Goal: Task Accomplishment & Management: Manage account settings

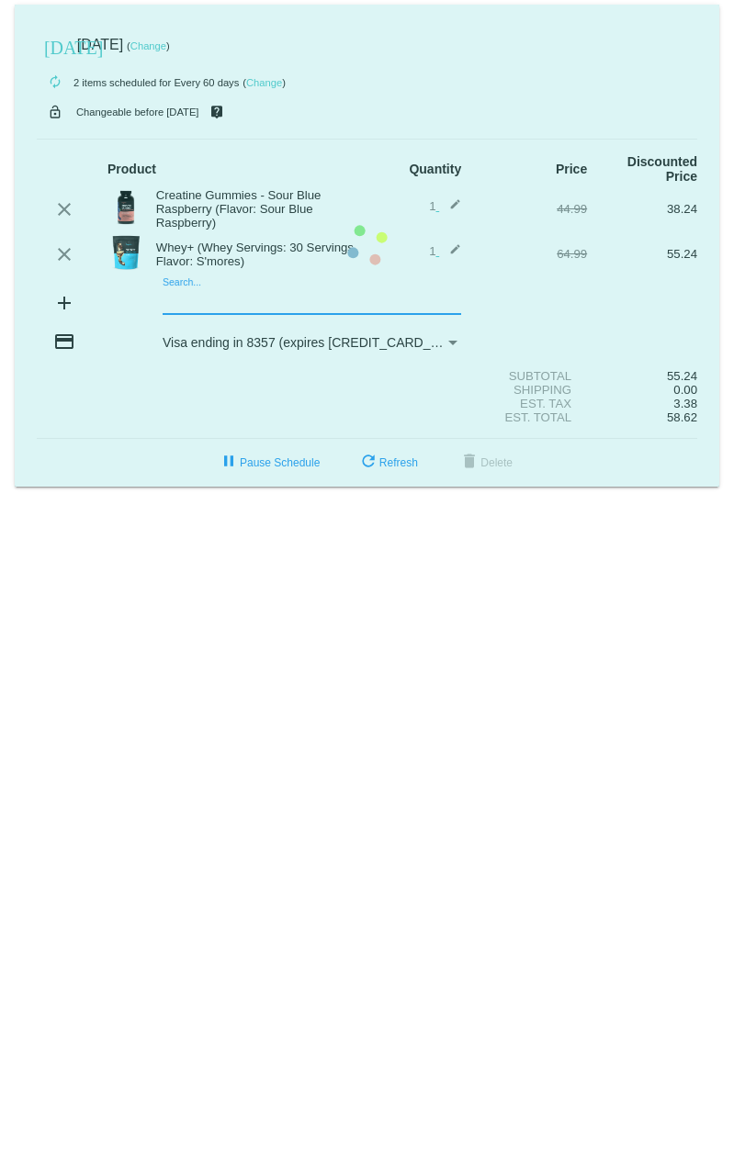
click at [195, 304] on mat-card "[DATE] [DATE] ( Change ) autorenew 2 items scheduled for Every 60 days ( Change…" at bounding box center [367, 246] width 704 height 482
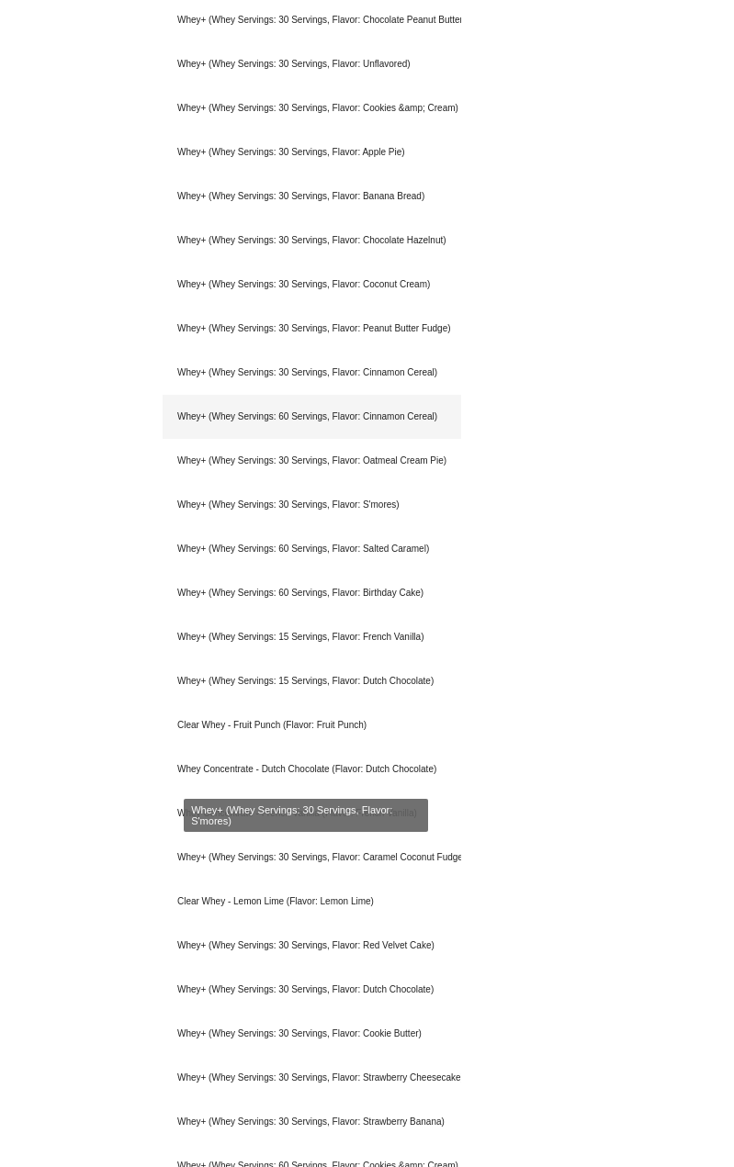
scroll to position [907, 0]
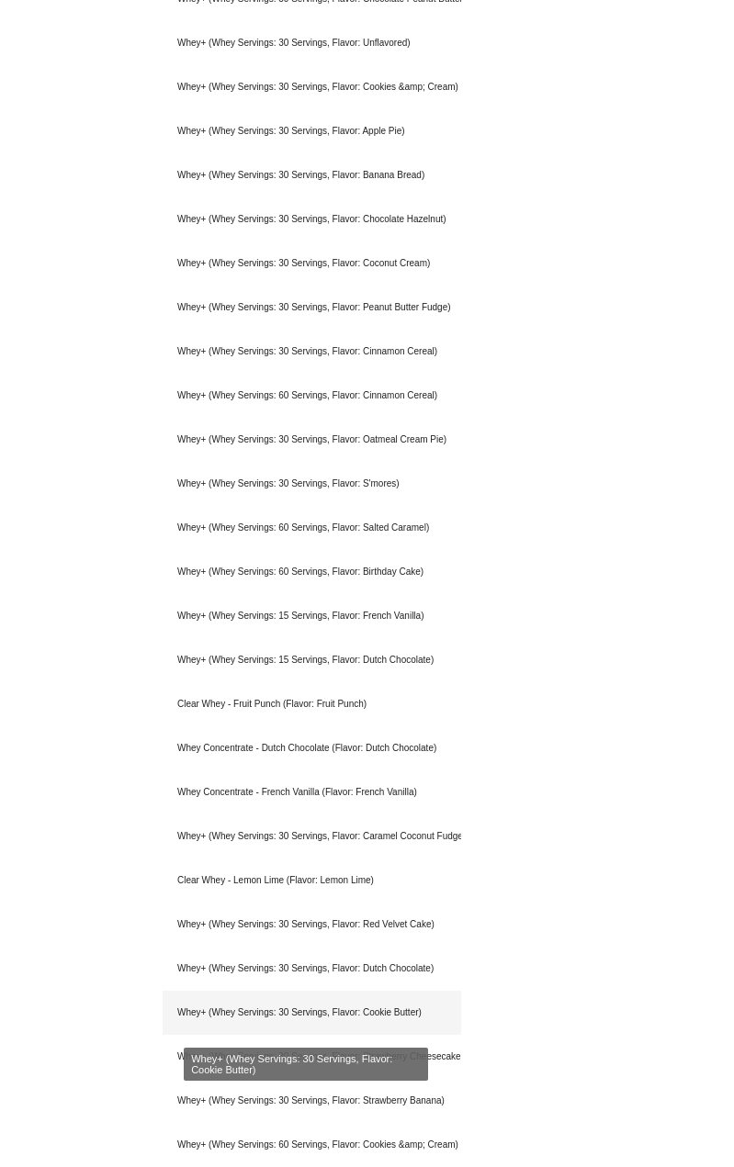
type input "whey"
click at [233, 1016] on div "Whey+ (Whey Servings: 30 Servings, Flavor: Cookie Butter)" at bounding box center [311, 1013] width 298 height 44
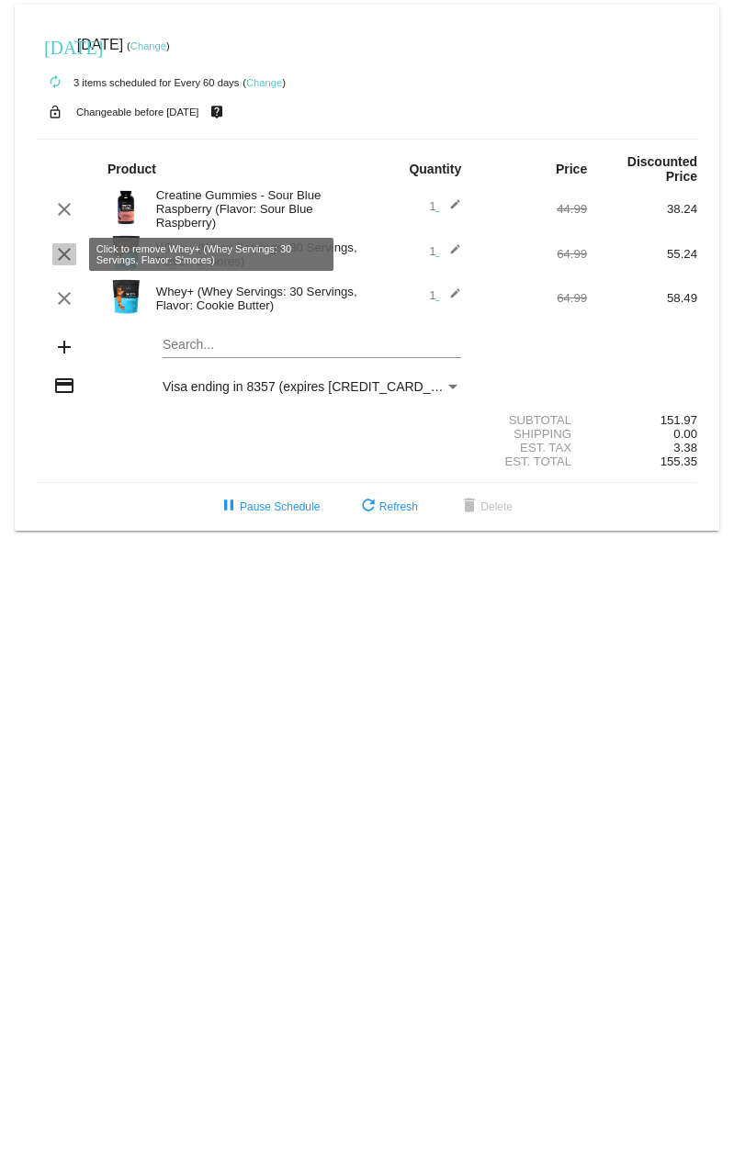
click at [59, 252] on mat-icon "clear" at bounding box center [64, 254] width 22 height 22
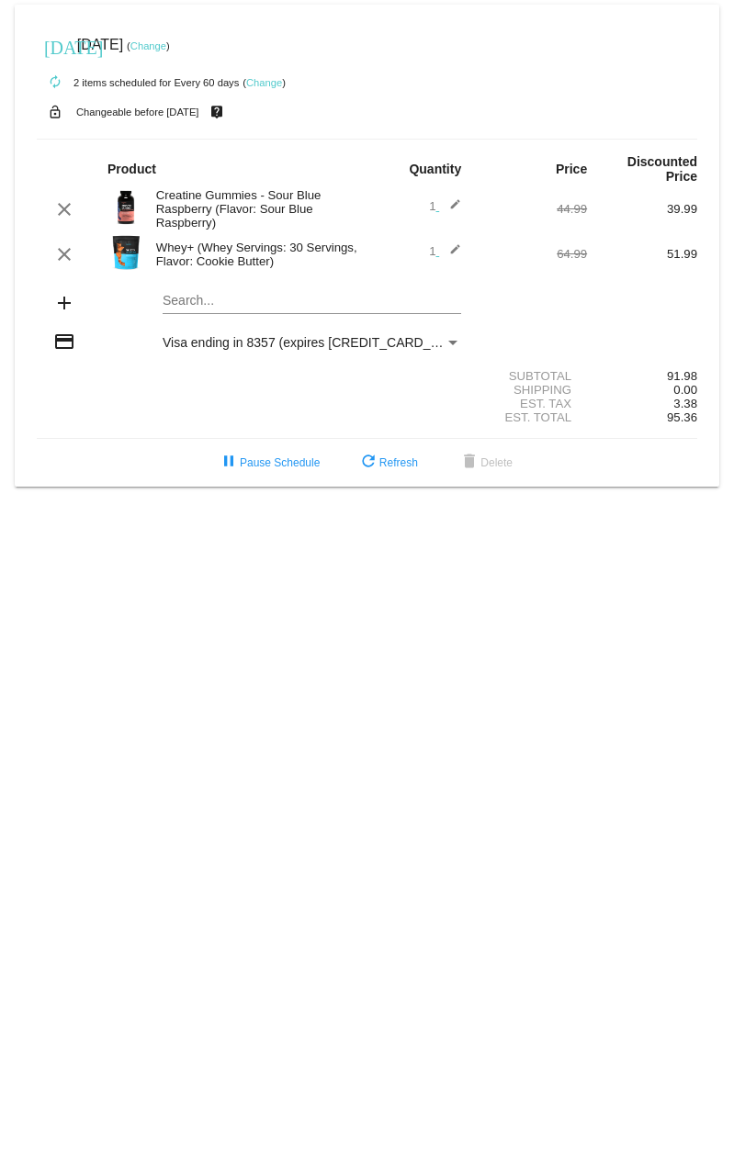
click at [166, 44] on link "Change" at bounding box center [148, 45] width 36 height 11
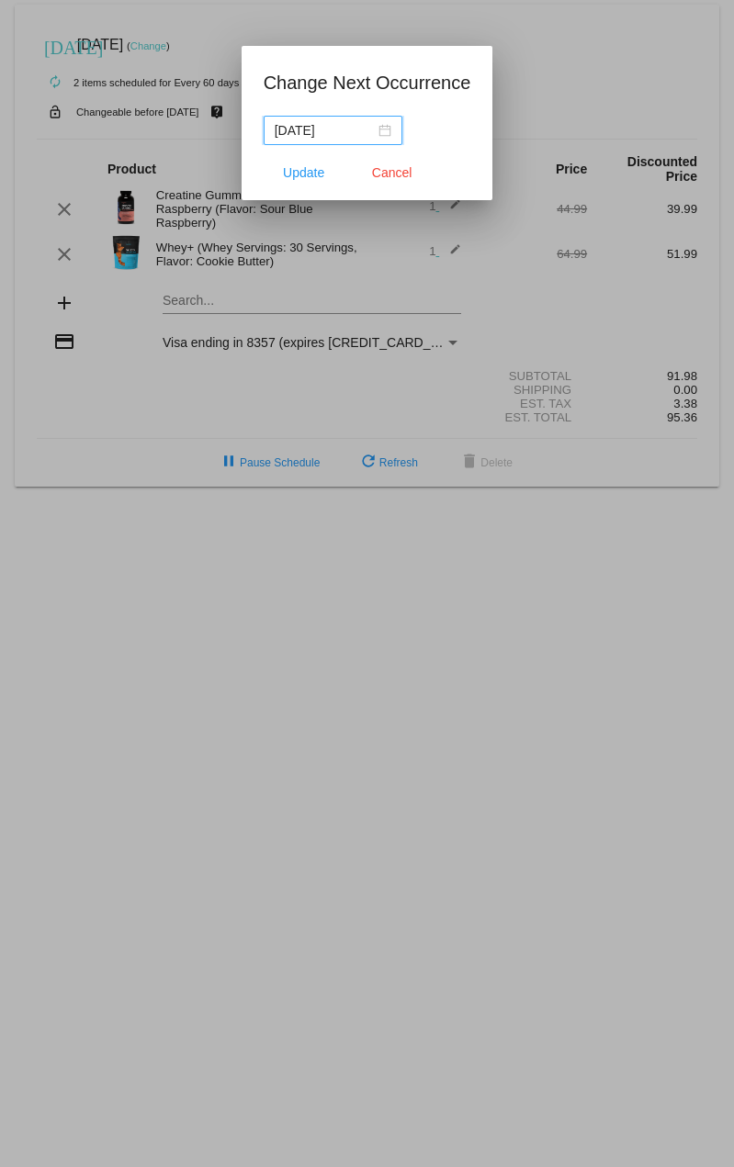
click at [386, 128] on div "[DATE]" at bounding box center [333, 130] width 117 height 20
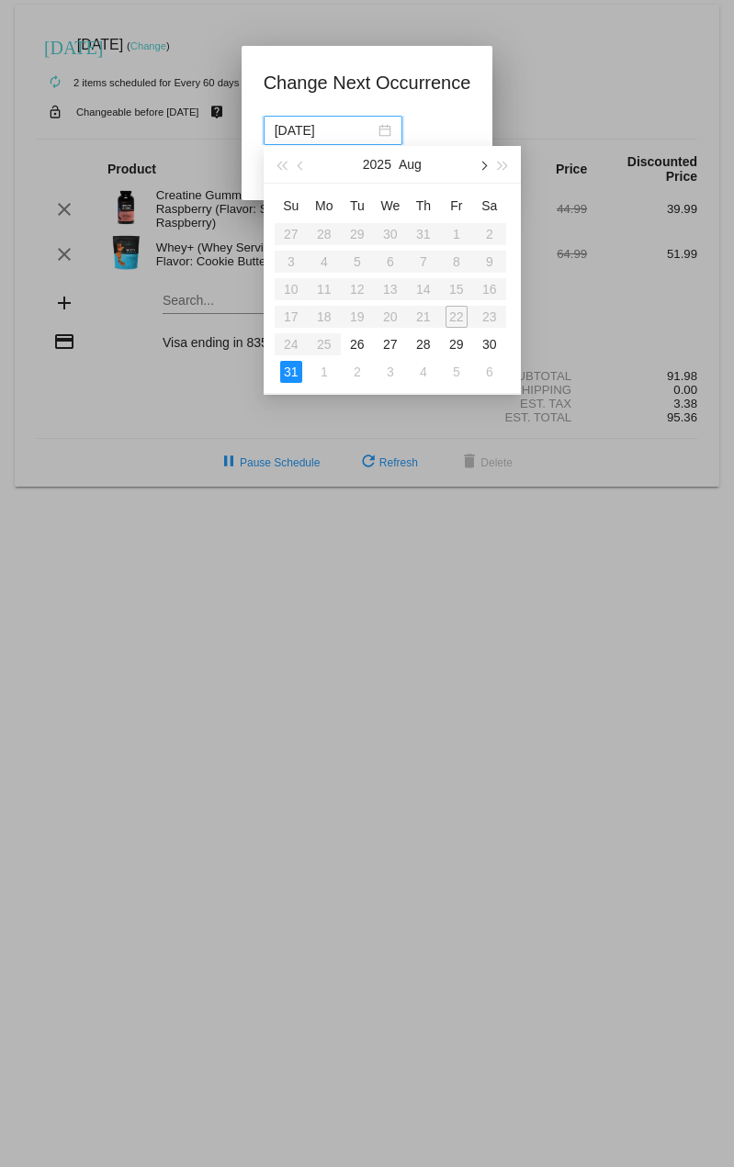
click at [480, 166] on span "button" at bounding box center [481, 166] width 9 height 9
click at [332, 234] on div "1" at bounding box center [324, 234] width 22 height 22
type input "[DATE]"
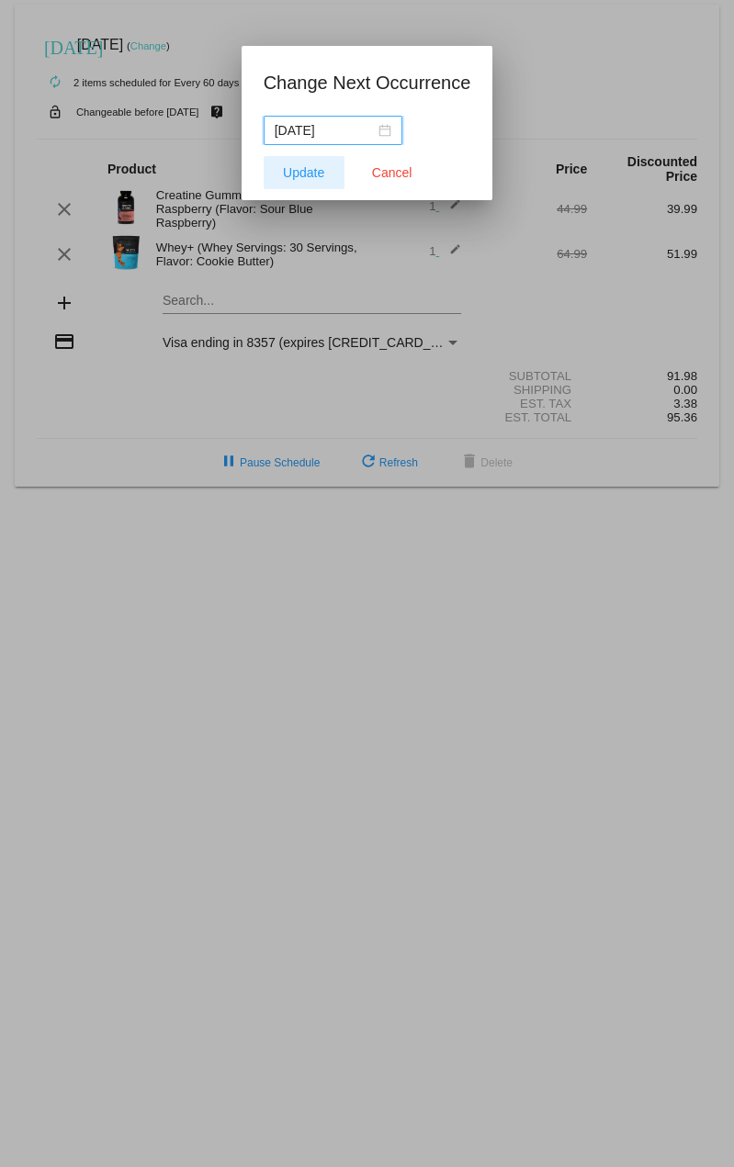
click at [312, 171] on span "Update" at bounding box center [303, 172] width 41 height 15
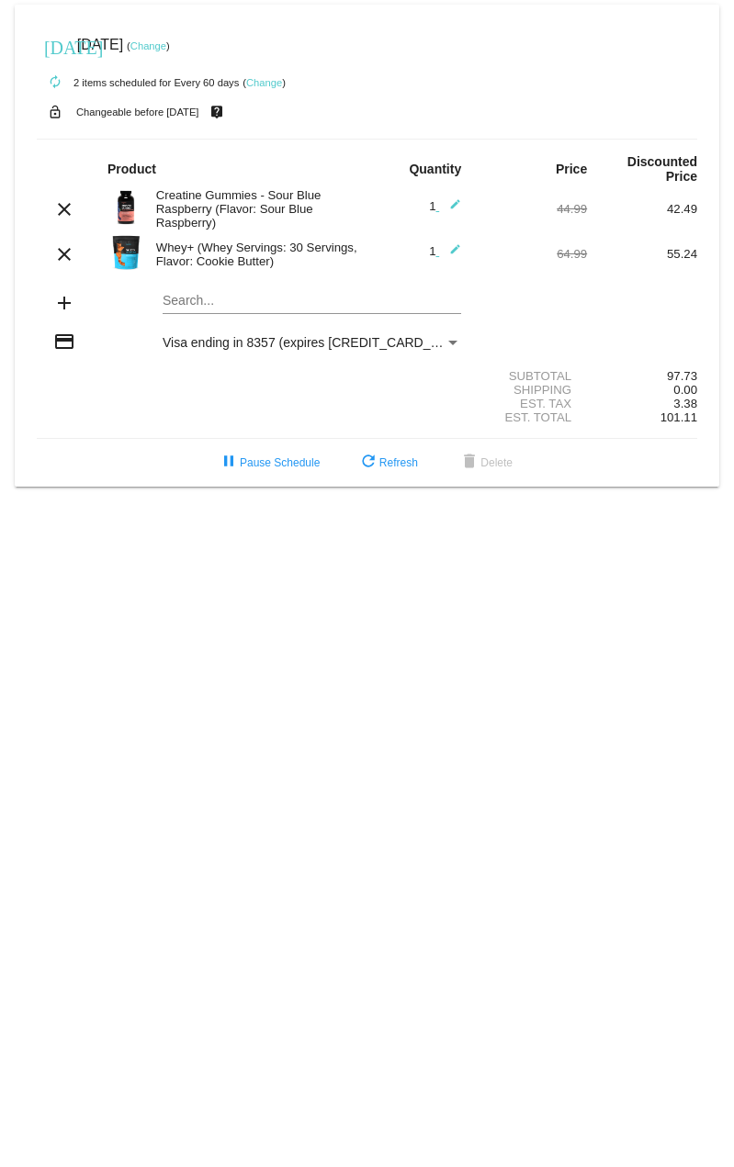
click at [184, 306] on mat-card "[DATE] [DATE] ( Change ) autorenew 2 items scheduled for Every 60 days ( Change…" at bounding box center [367, 246] width 704 height 482
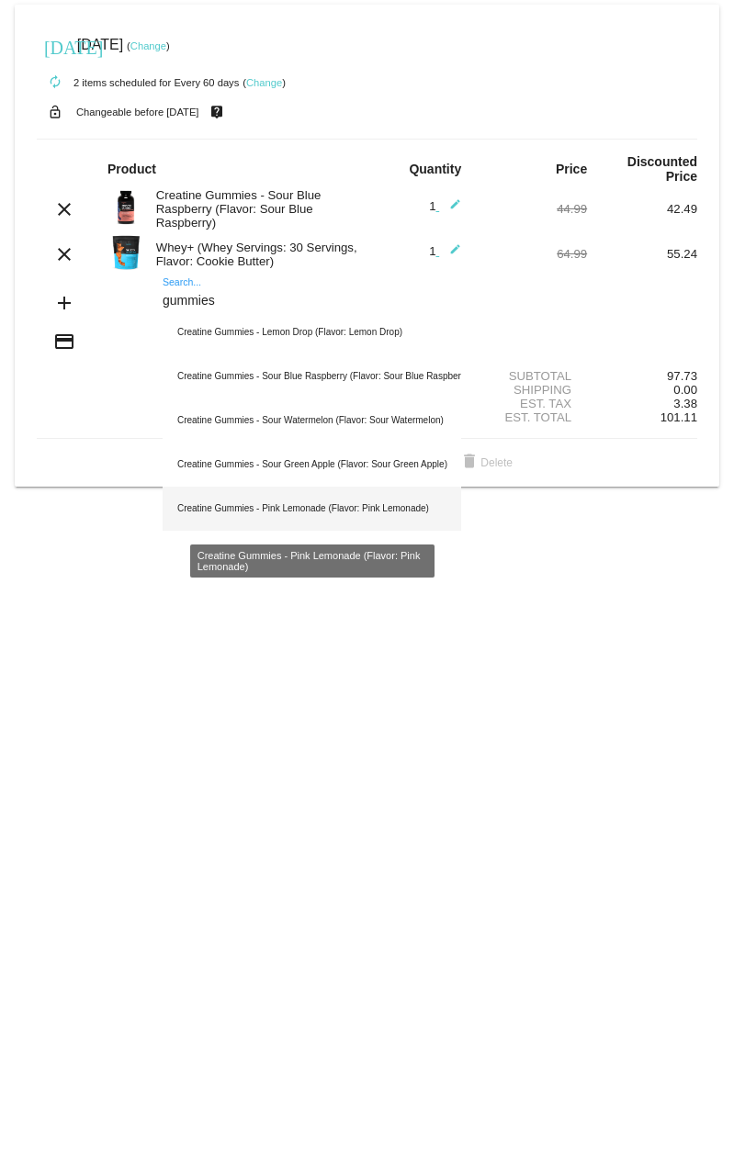
type input "gummies"
click at [323, 508] on div "Creatine Gummies - Pink Lemonade (Flavor: Pink Lemonade)" at bounding box center [311, 509] width 298 height 44
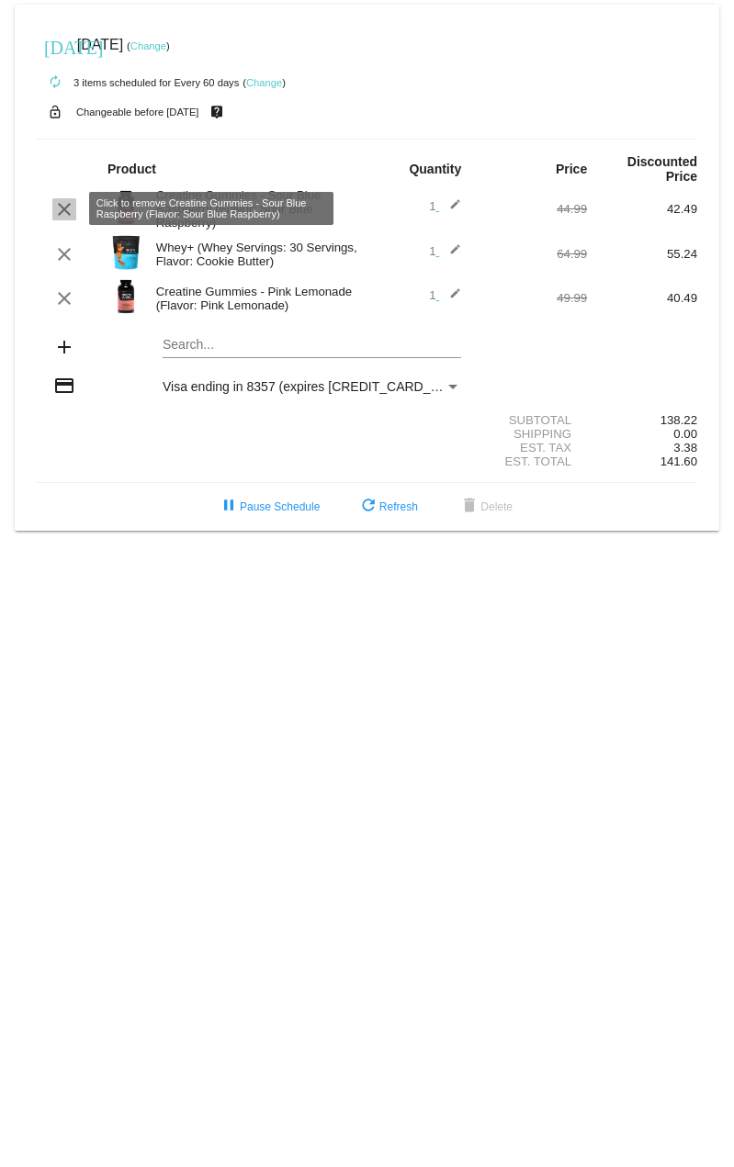
click at [57, 205] on mat-icon "clear" at bounding box center [64, 209] width 22 height 22
